Goal: Task Accomplishment & Management: Manage account settings

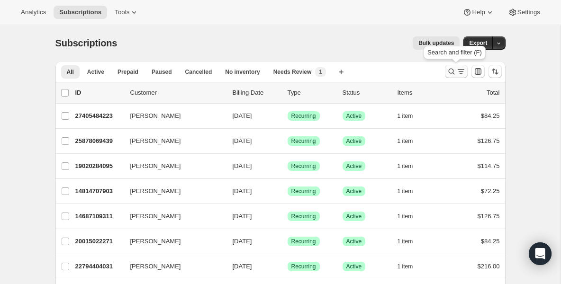
click at [452, 72] on icon "Search and filter results" at bounding box center [451, 71] width 9 height 9
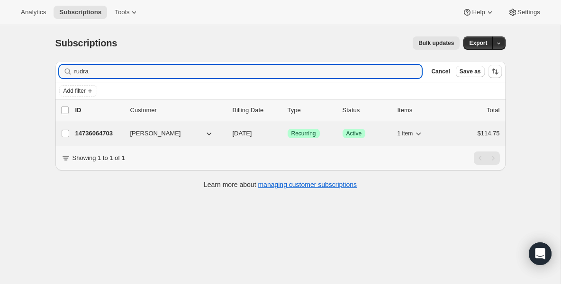
type input "rudra"
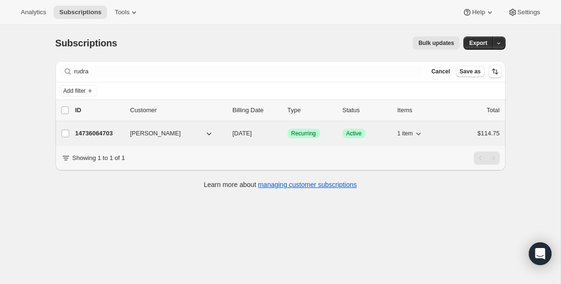
click at [92, 131] on p "14736064703" at bounding box center [98, 133] width 47 height 9
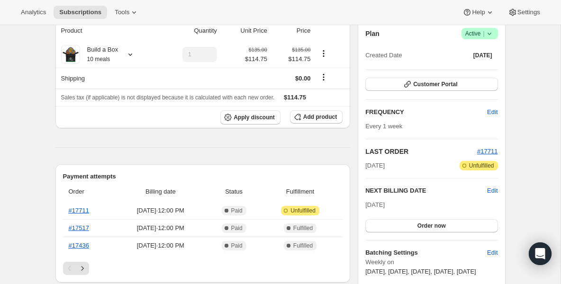
scroll to position [76, 0]
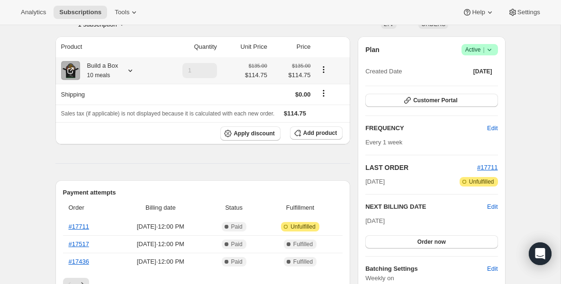
click at [100, 72] on small "10 meals" at bounding box center [98, 75] width 23 height 7
